Goal: Navigation & Orientation: Find specific page/section

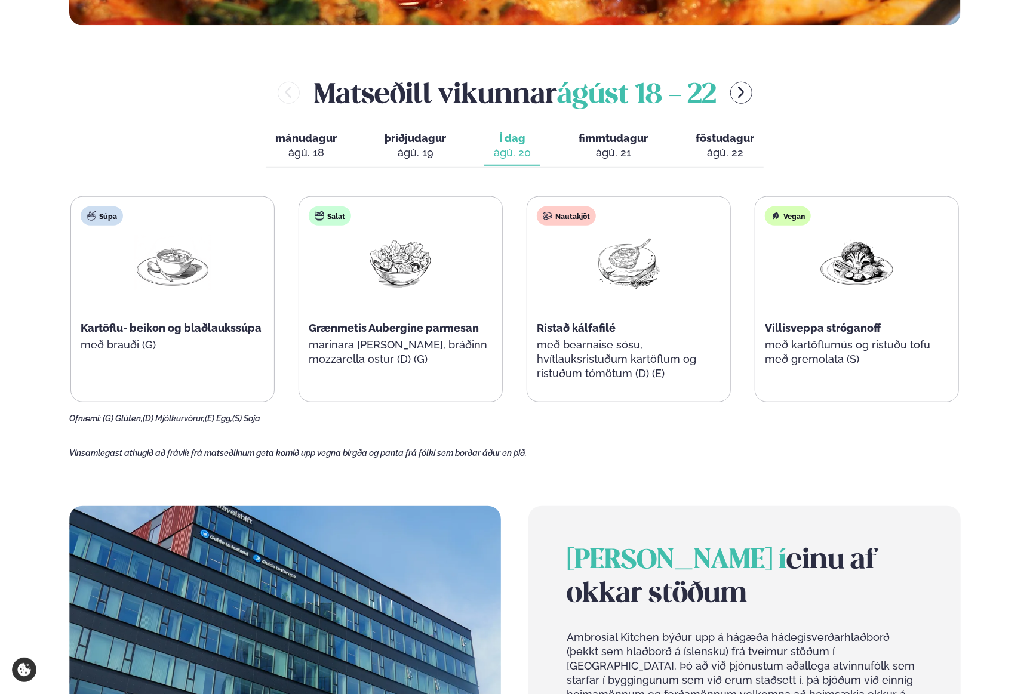
scroll to position [776, 0]
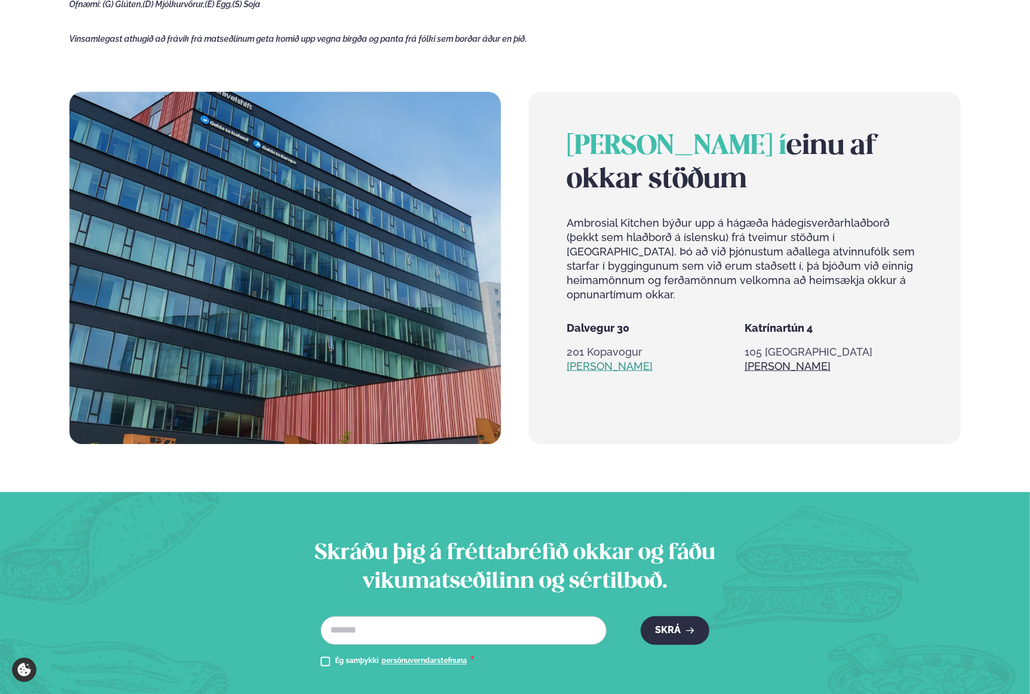
click at [595, 359] on link "Sjá meira" at bounding box center [610, 366] width 86 height 14
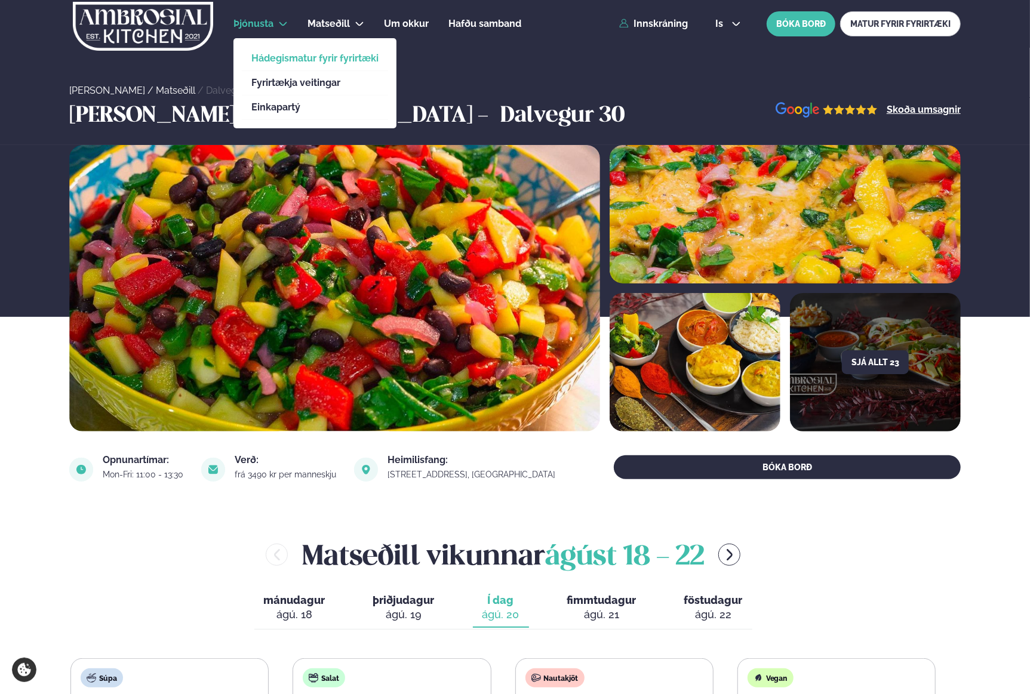
click at [294, 62] on link "Hádegismatur fyrir fyrirtæki" at bounding box center [314, 59] width 127 height 10
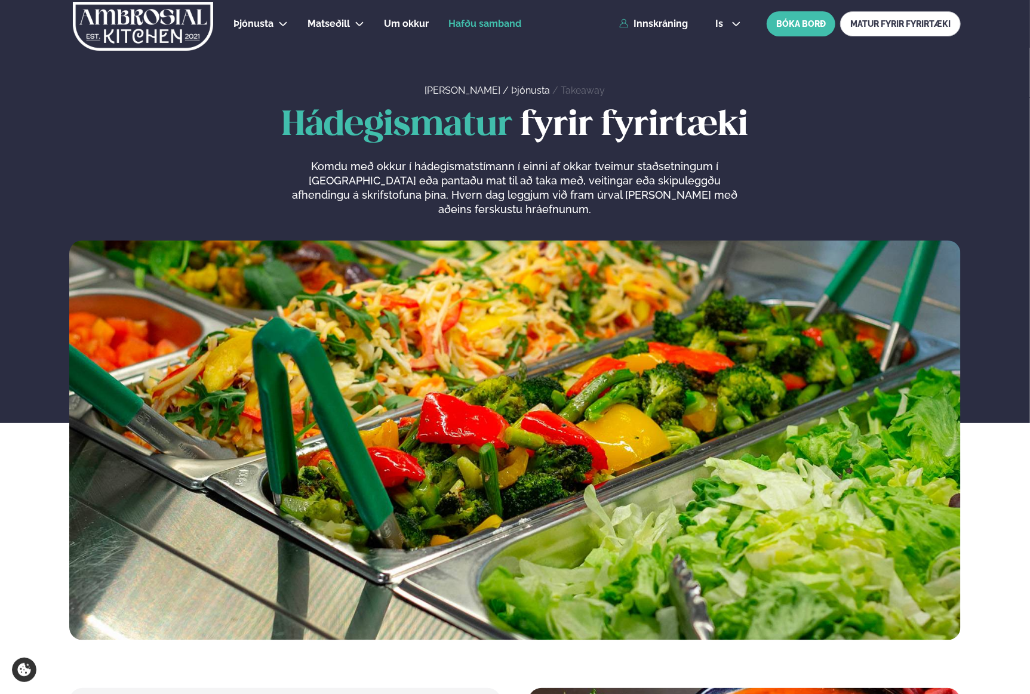
click at [508, 21] on span "Hafðu samband" at bounding box center [484, 23] width 73 height 11
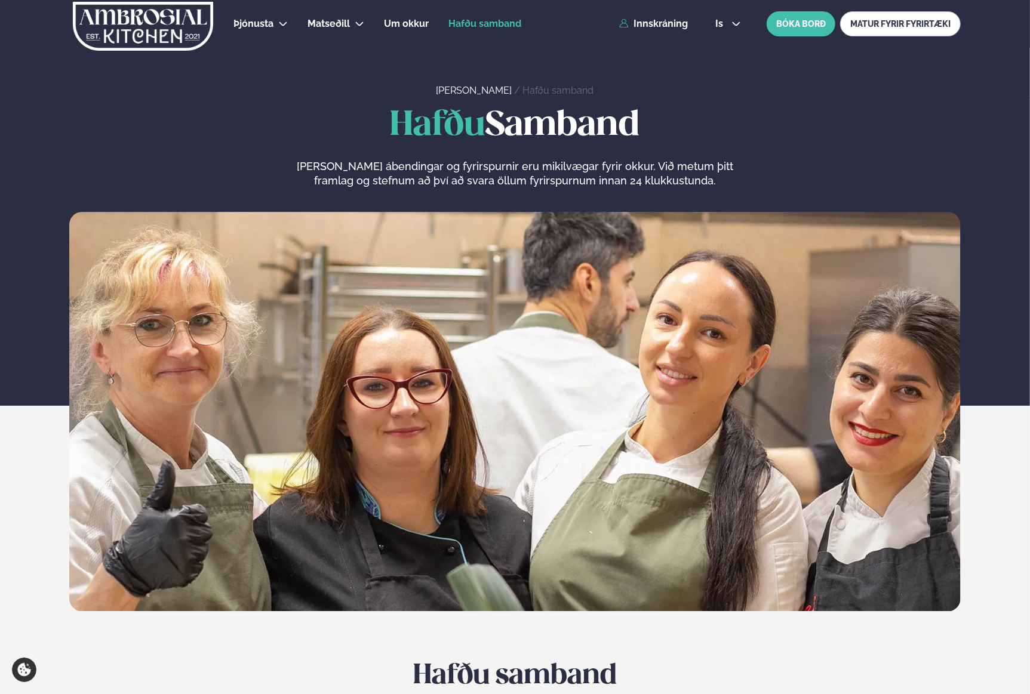
click at [108, 22] on img at bounding box center [143, 26] width 143 height 49
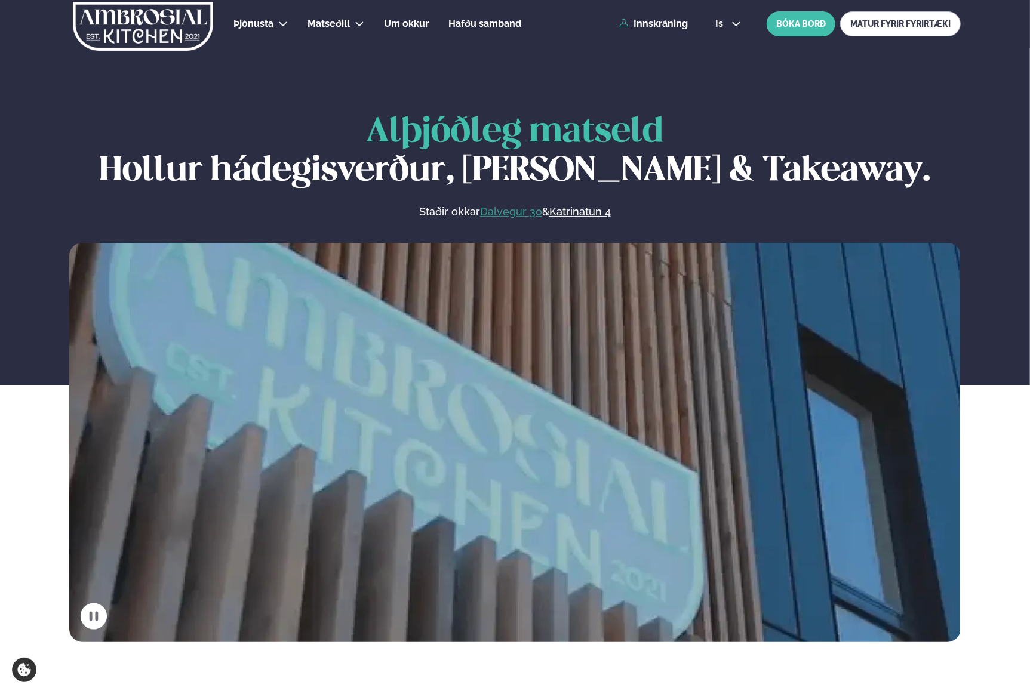
click at [496, 217] on link "Dalvegur 30" at bounding box center [511, 212] width 62 height 14
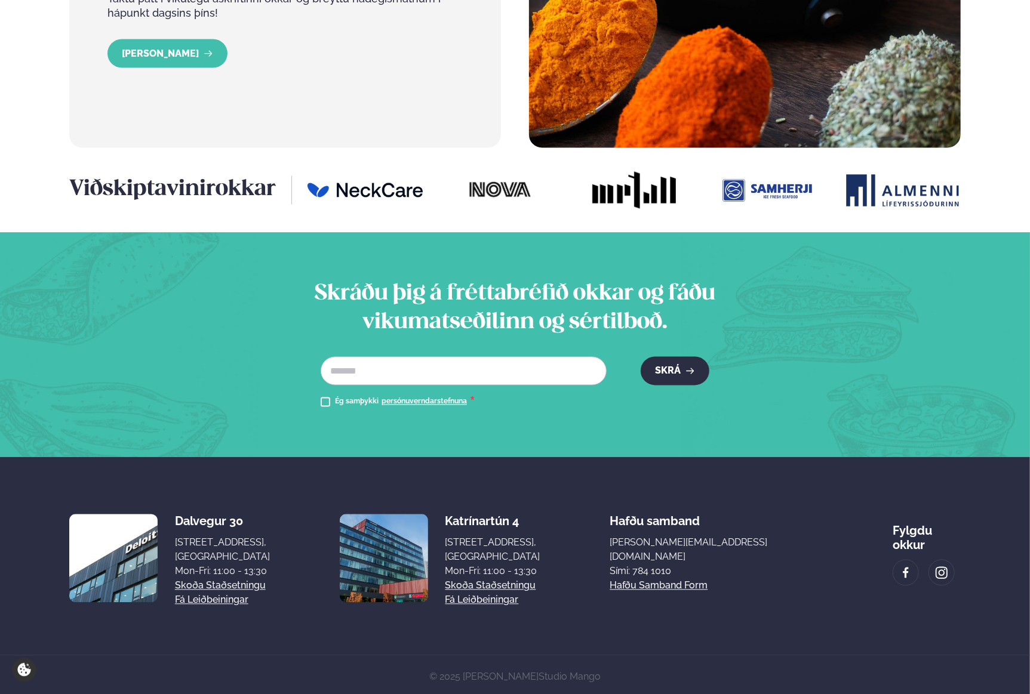
scroll to position [1490, 0]
